Goal: Information Seeking & Learning: Learn about a topic

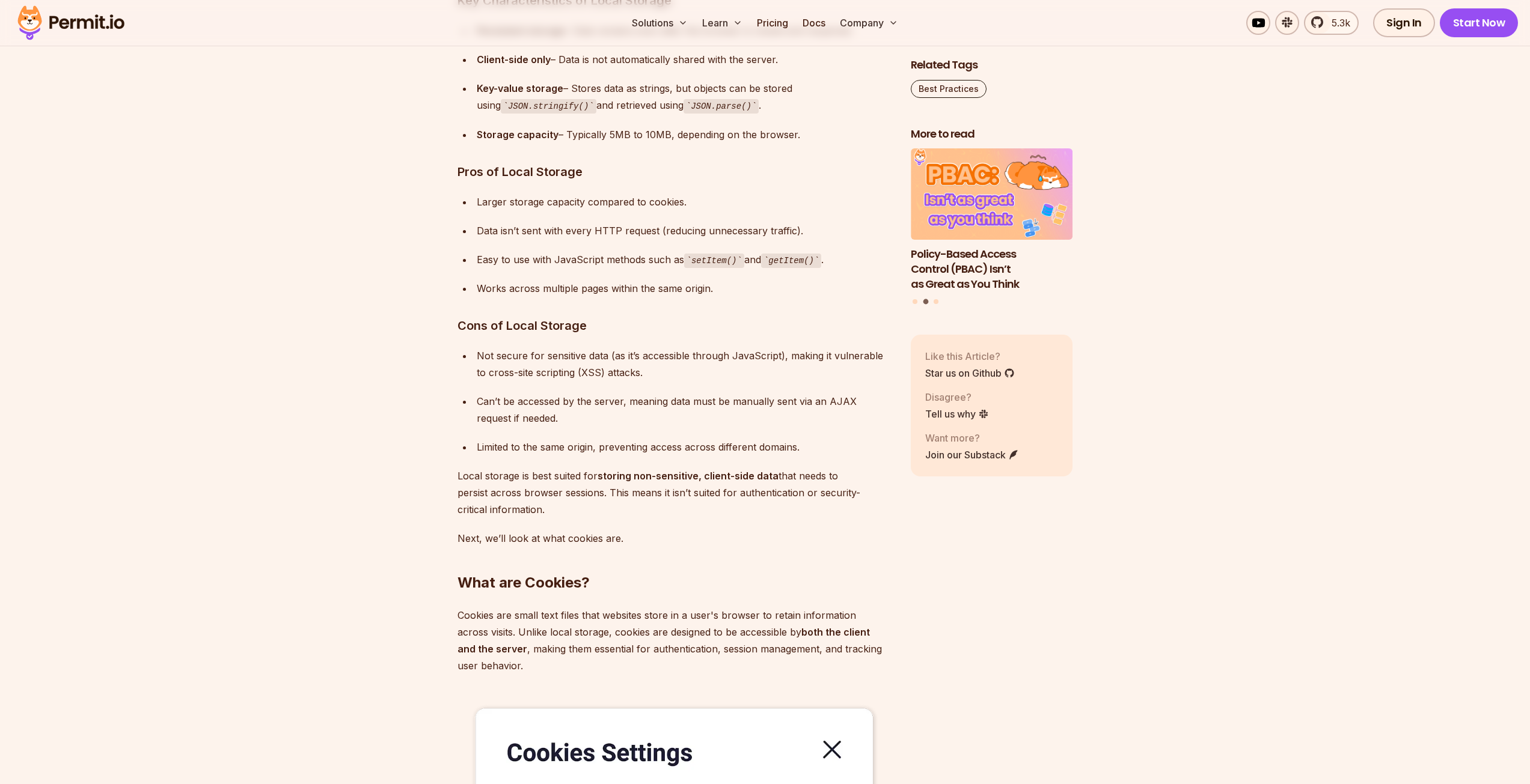
scroll to position [2223, 0]
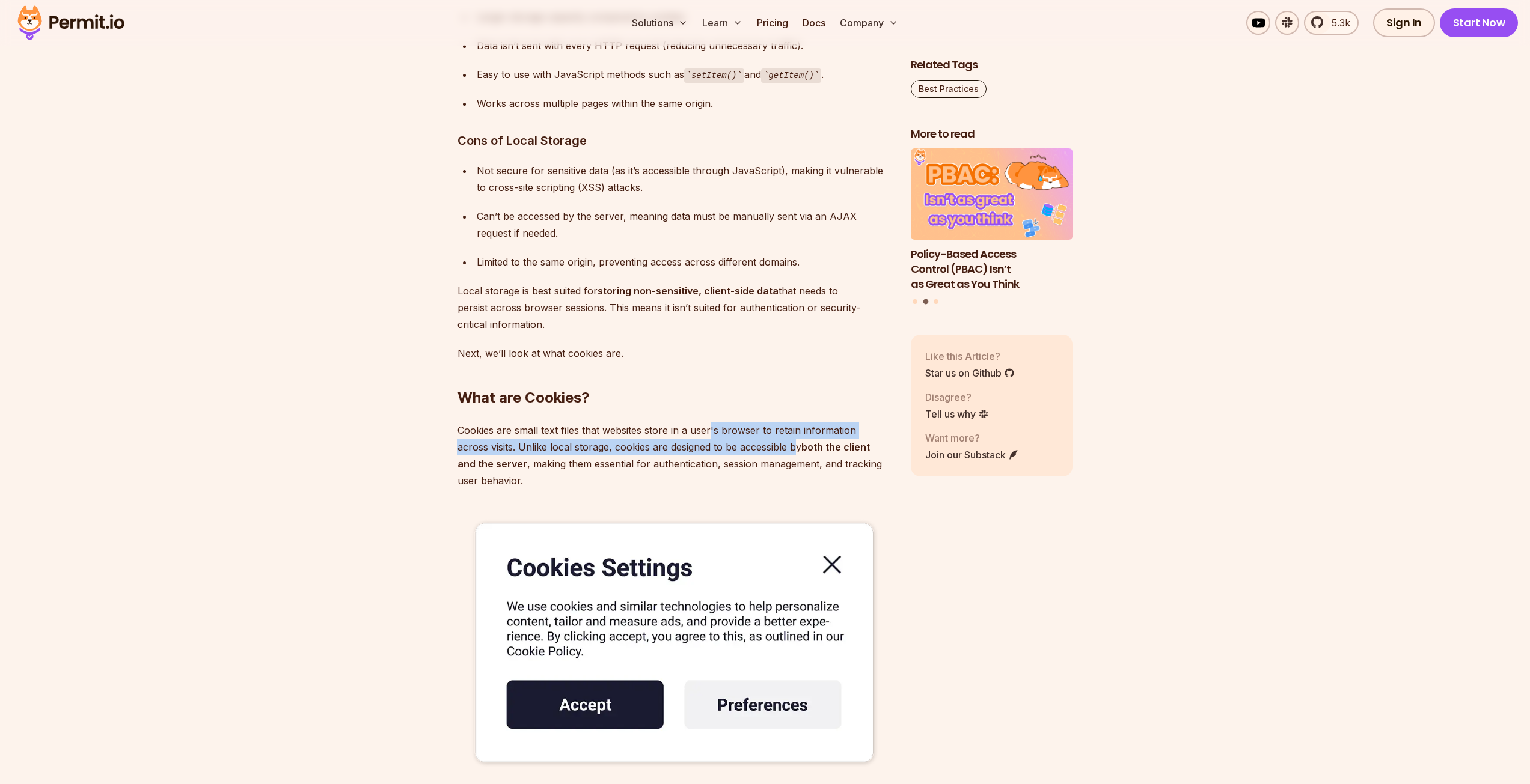
drag, startPoint x: 710, startPoint y: 433, endPoint x: 797, endPoint y: 454, distance: 89.5
click at [797, 454] on p "Cookies are small text files that websites store in a user's browser to retain …" at bounding box center [674, 456] width 434 height 67
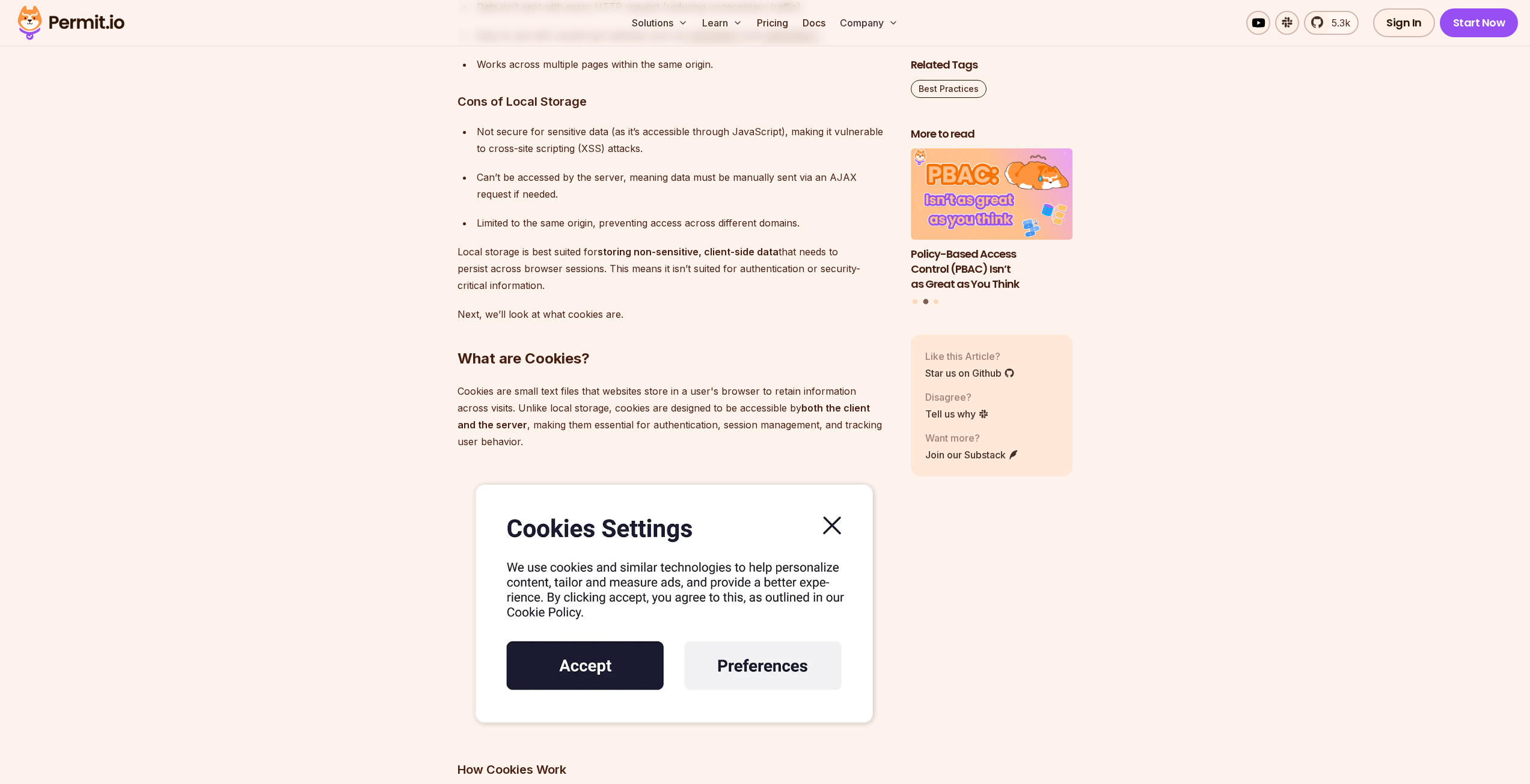
scroll to position [2283, 0]
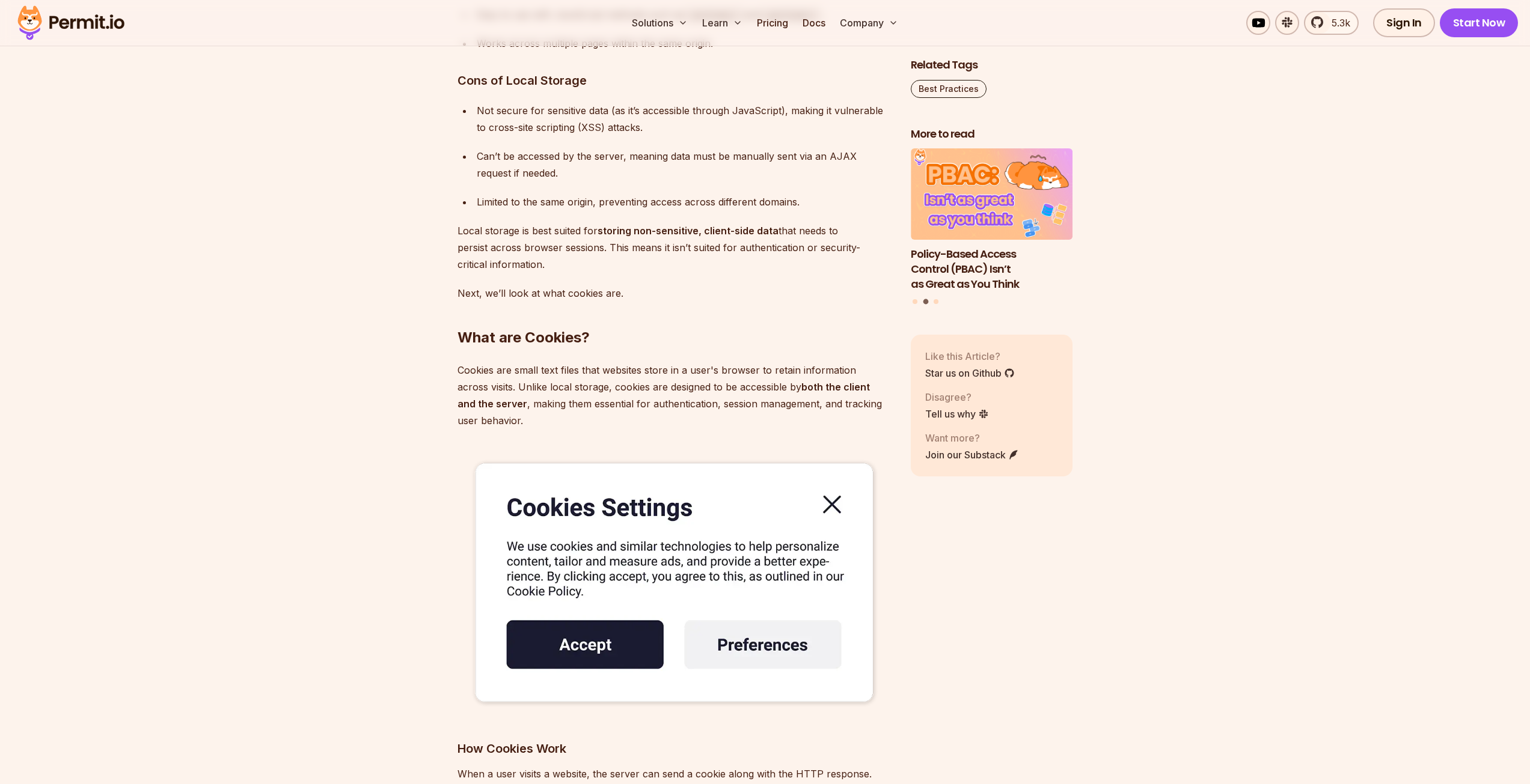
click at [837, 508] on img at bounding box center [674, 583] width 434 height 271
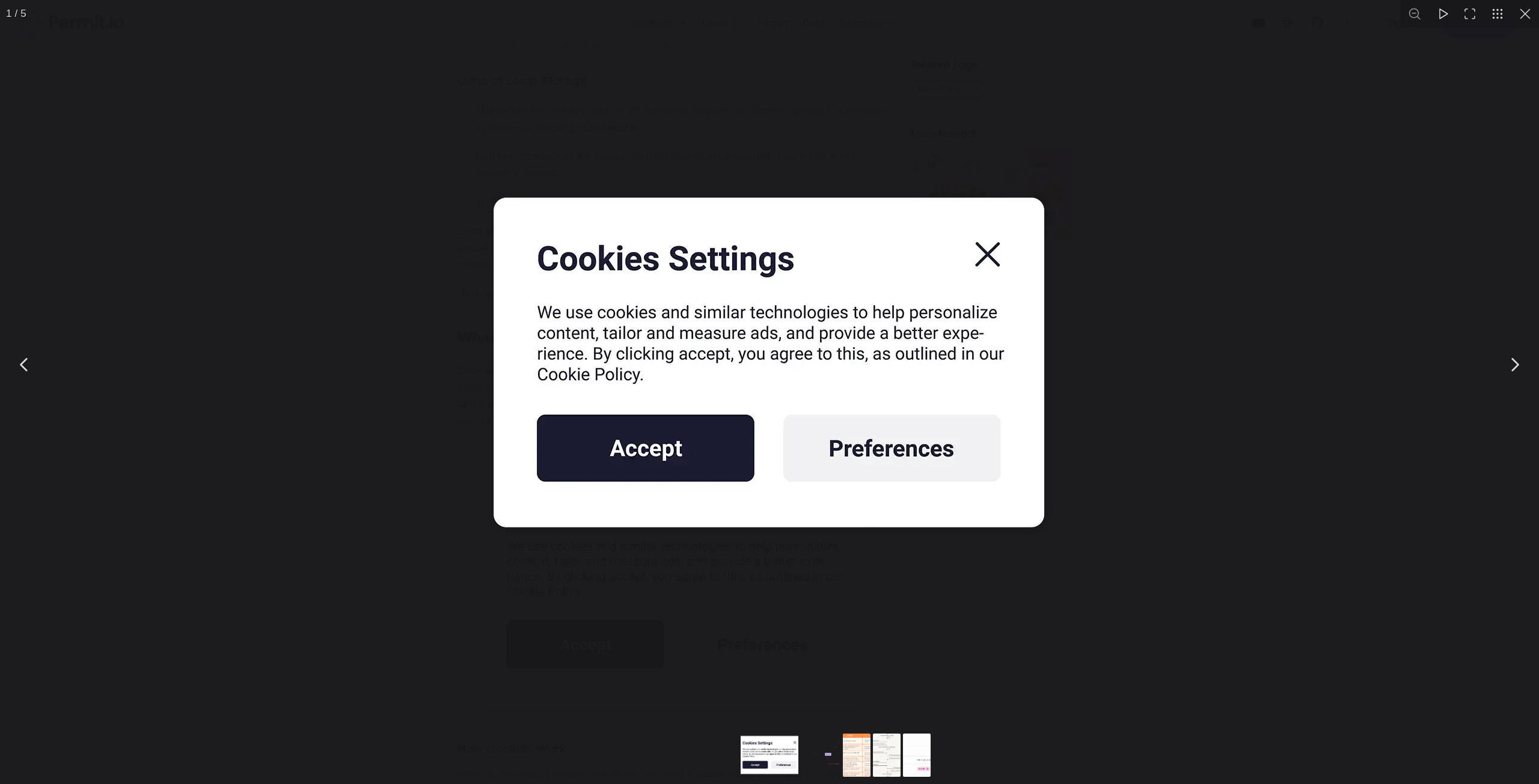
click at [992, 260] on img "You can close this modal content with the ESC key" at bounding box center [770, 364] width 601 height 375
click at [1303, 216] on div "You can close this modal content with the ESC key" at bounding box center [770, 364] width 1539 height 729
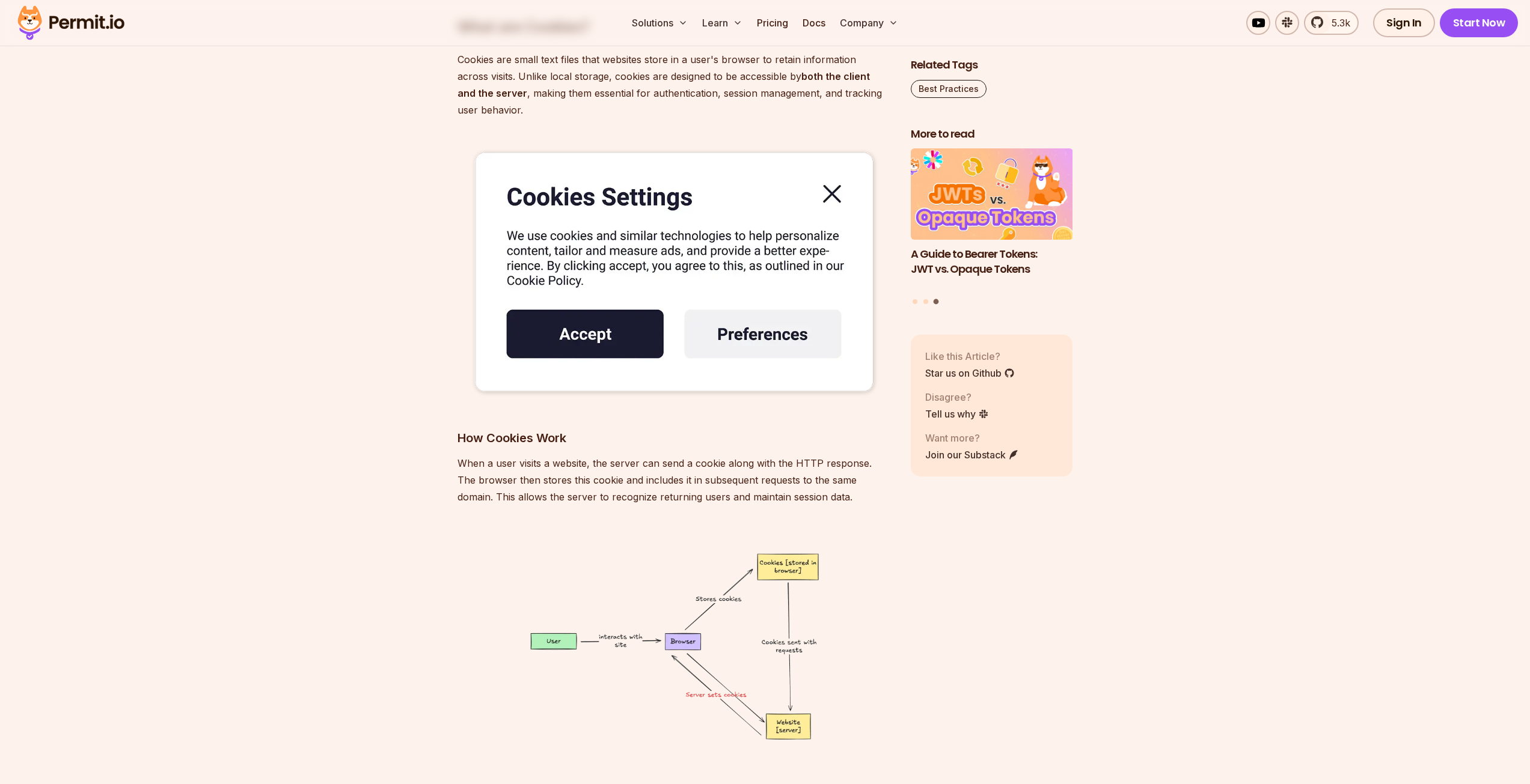
scroll to position [2704, 0]
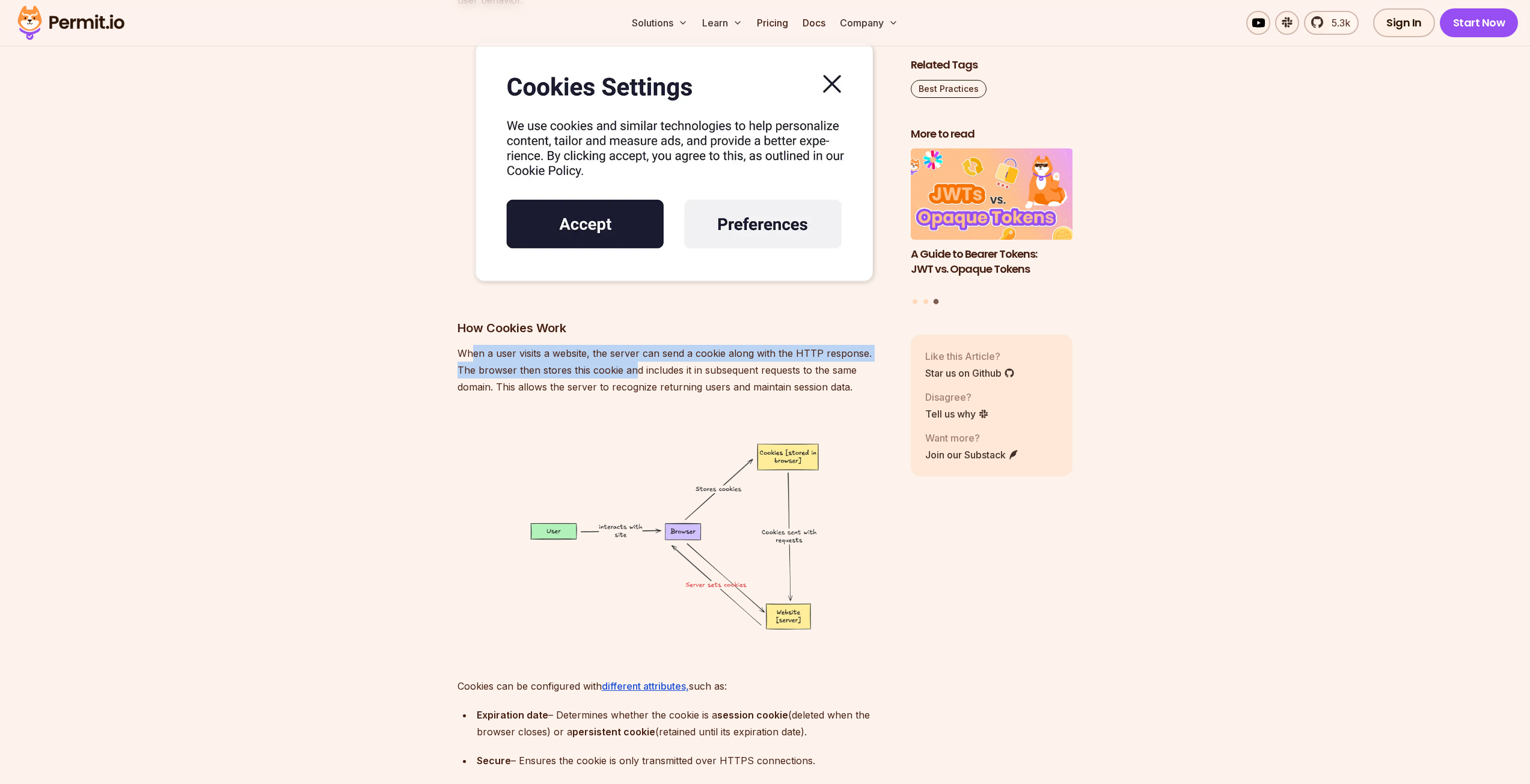
drag, startPoint x: 480, startPoint y: 352, endPoint x: 612, endPoint y: 375, distance: 134.0
click at [612, 375] on p "When a user visits a website, the server can send a cookie along with the HTTP …" at bounding box center [674, 370] width 434 height 51
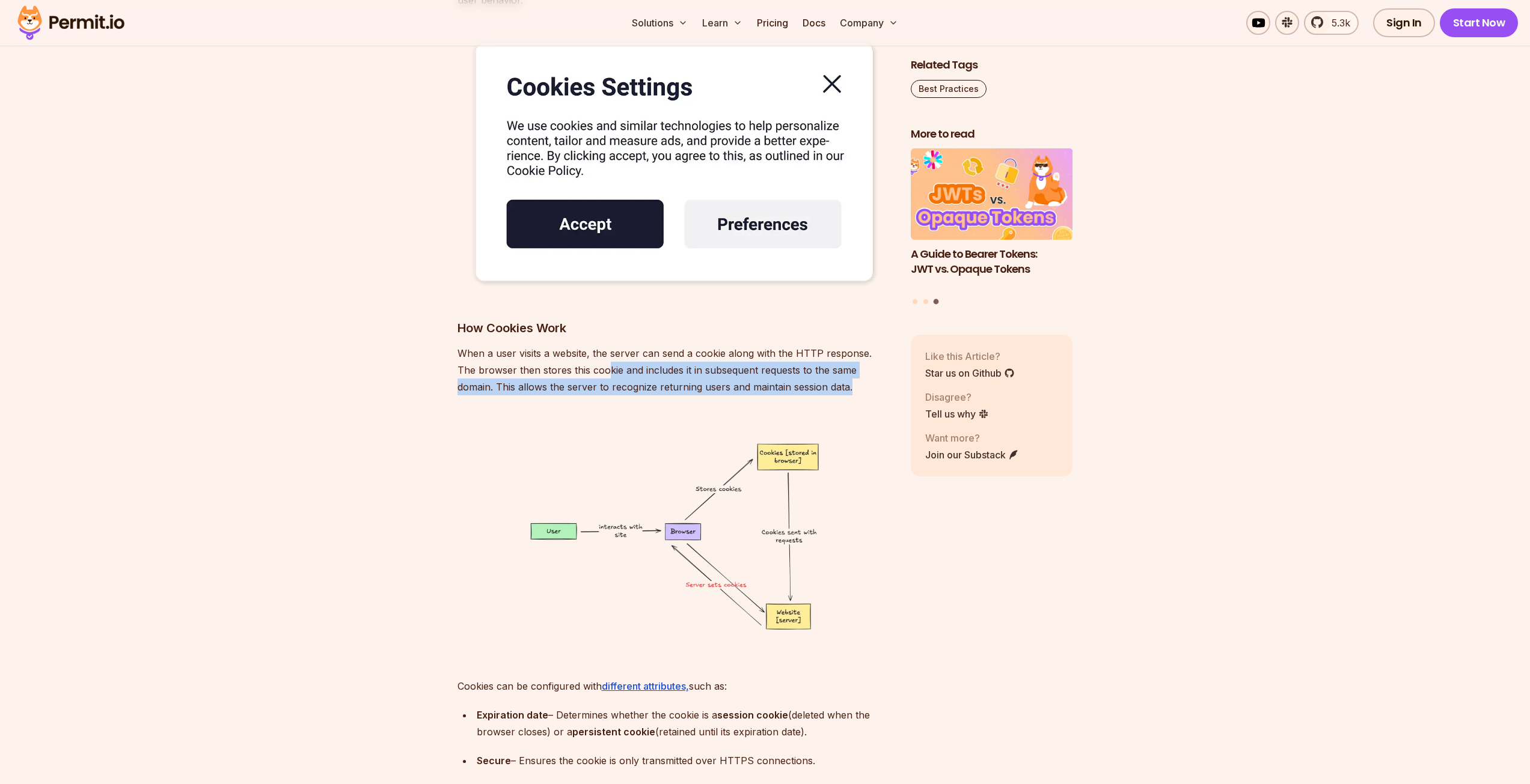
drag, startPoint x: 586, startPoint y: 371, endPoint x: 827, endPoint y: 381, distance: 241.2
click at [827, 381] on p "When a user visits a website, the server can send a cookie along with the HTTP …" at bounding box center [674, 370] width 434 height 51
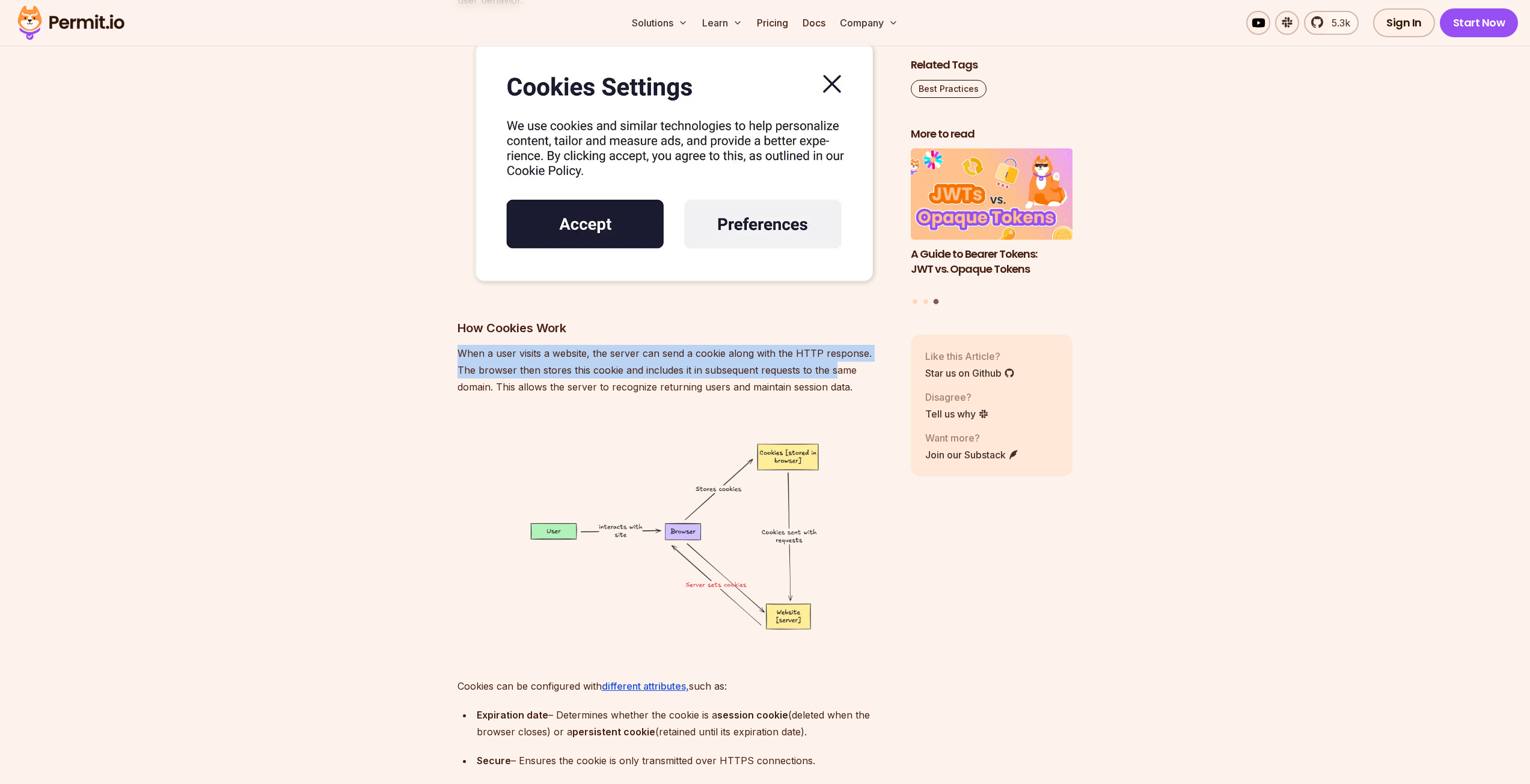
drag, startPoint x: 812, startPoint y: 373, endPoint x: 824, endPoint y: 399, distance: 28.6
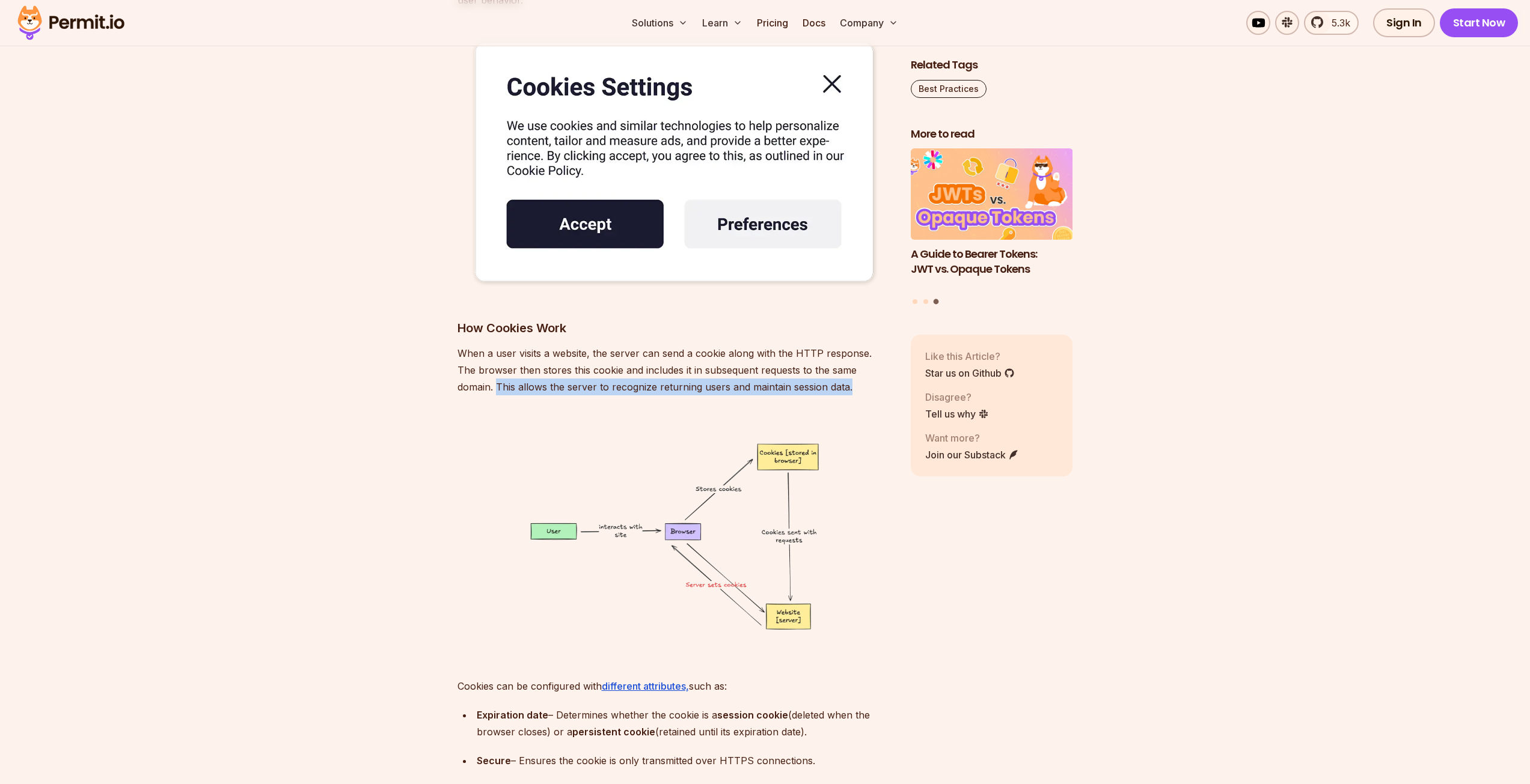
drag, startPoint x: 439, startPoint y: 387, endPoint x: 821, endPoint y: 386, distance: 382.0
click at [821, 386] on p "When a user visits a website, the server can send a cookie along with the HTTP …" at bounding box center [674, 370] width 434 height 51
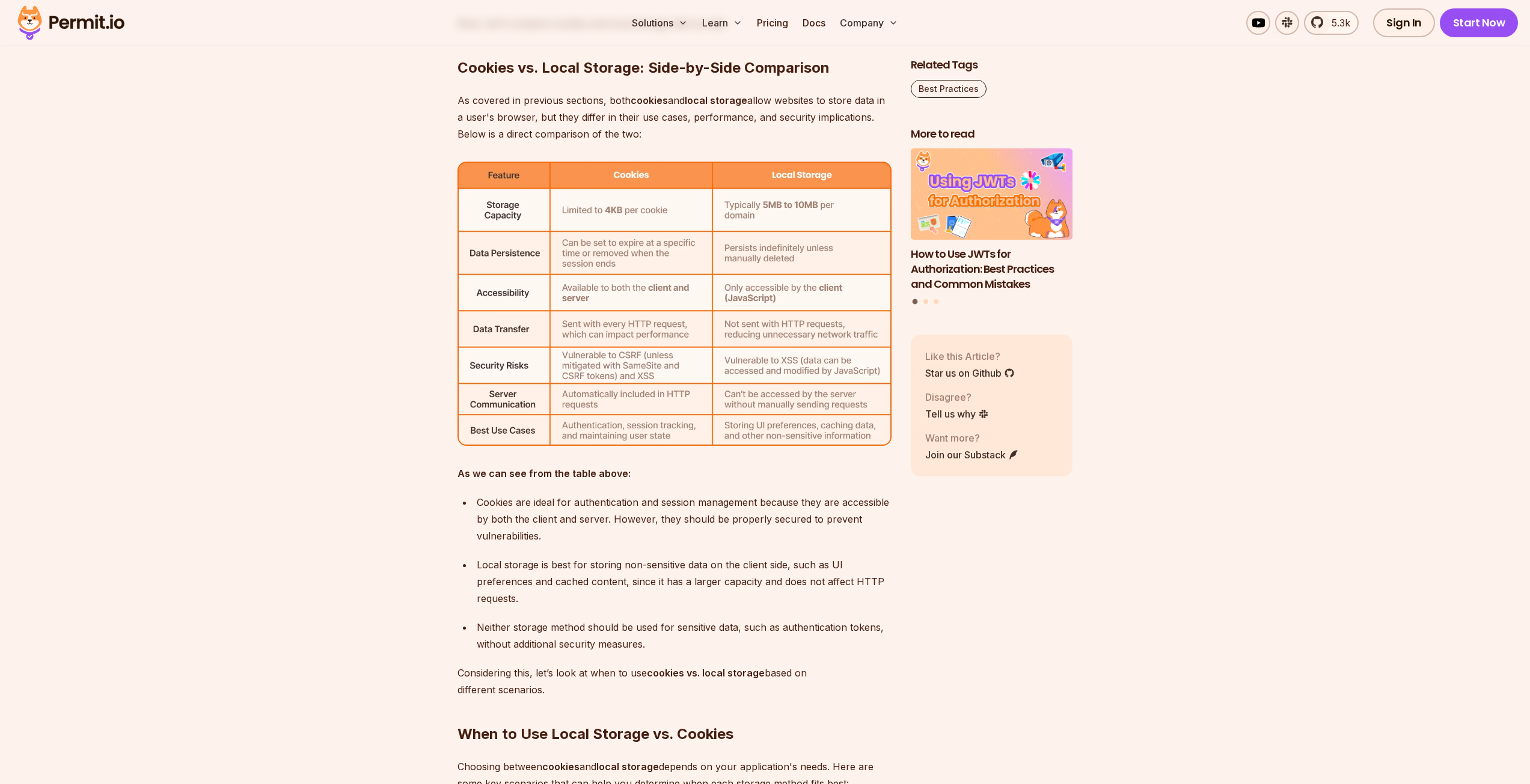
scroll to position [3906, 0]
